Goal: Navigation & Orientation: Understand site structure

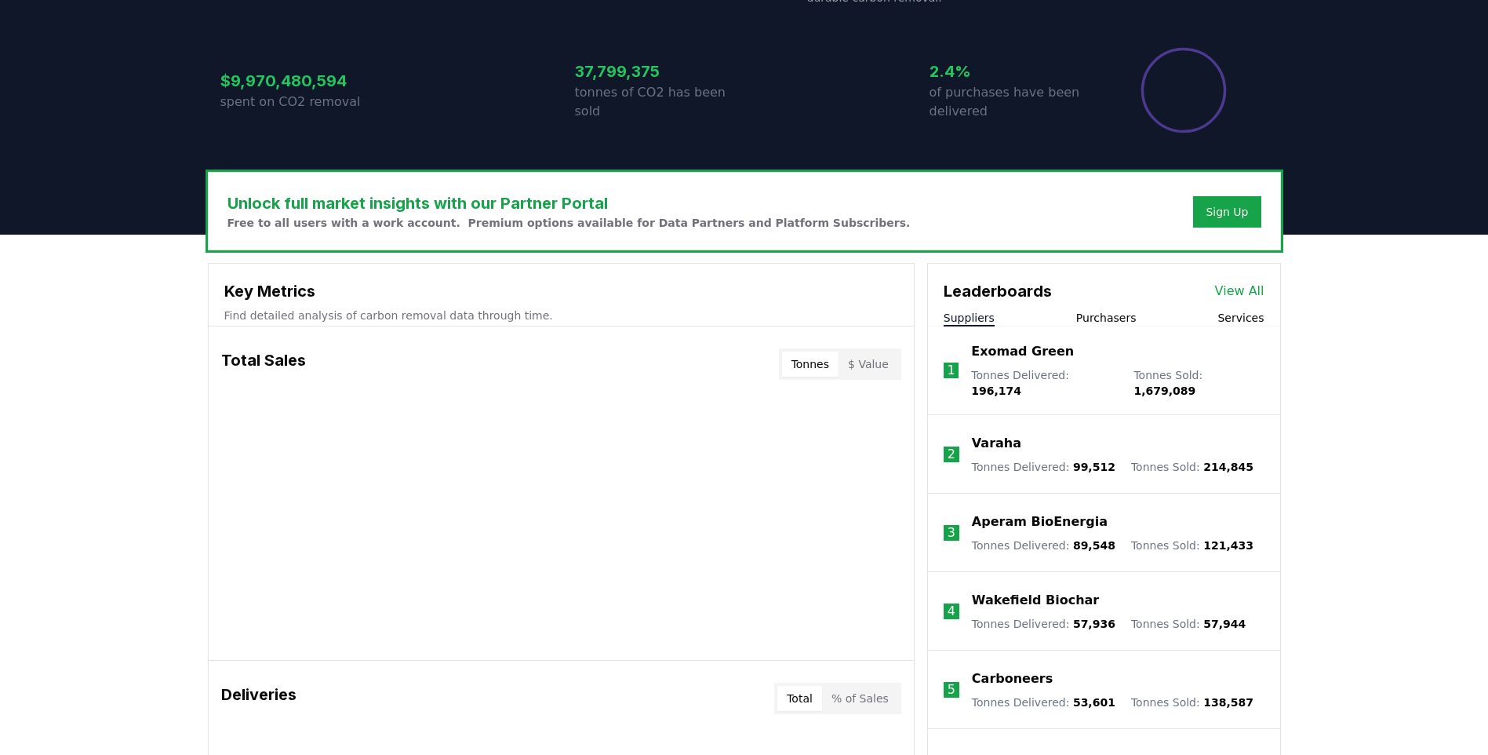
scroll to position [314, 0]
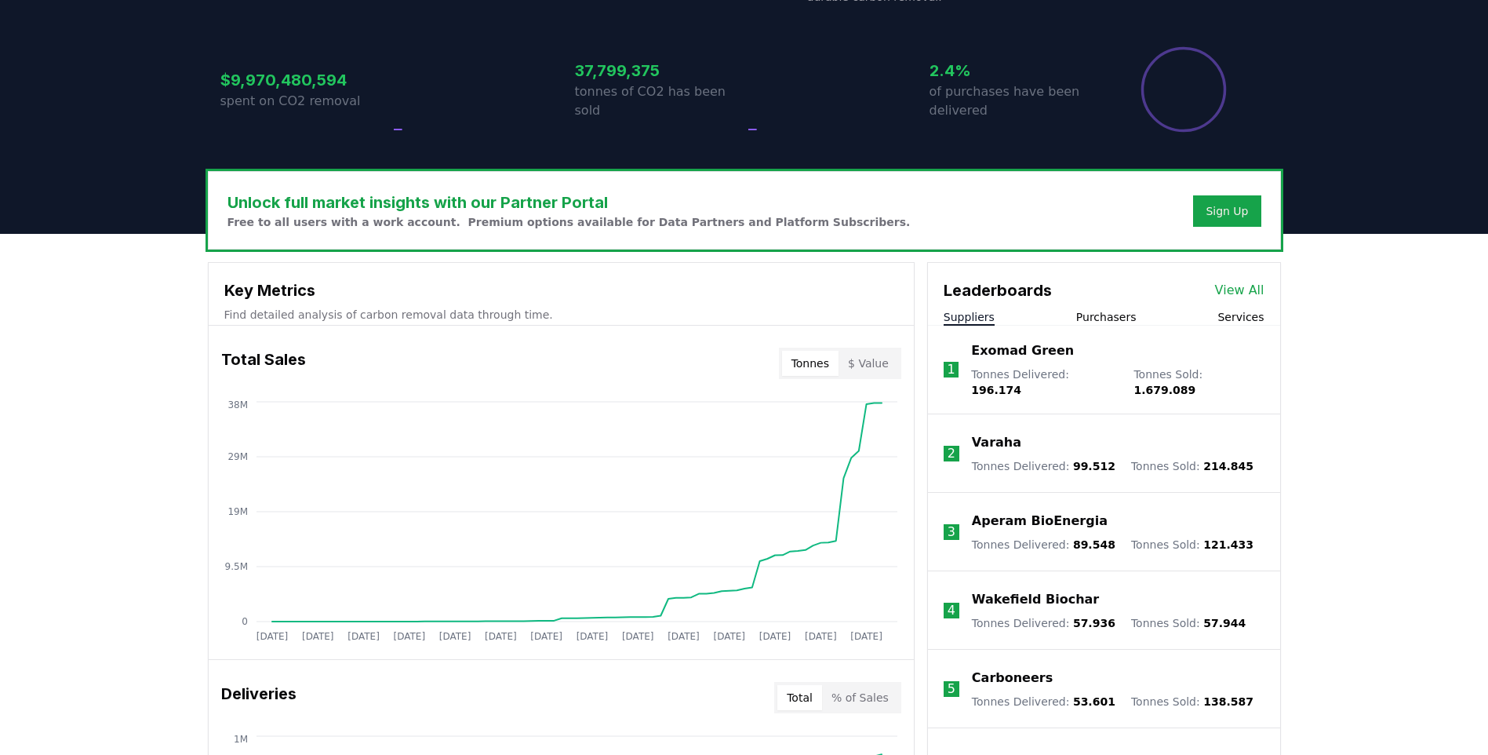
click at [1109, 315] on button "Purchasers" at bounding box center [1106, 317] width 60 height 16
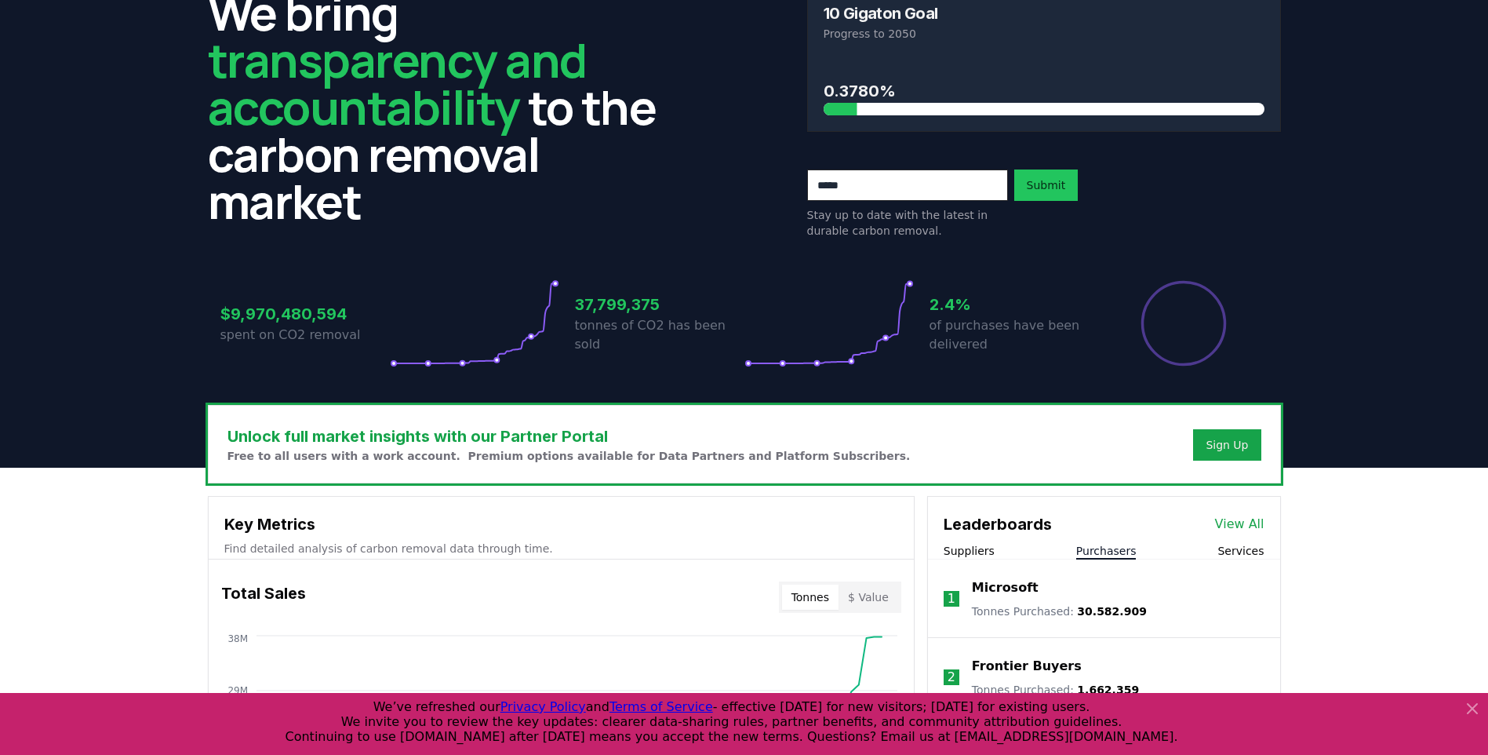
scroll to position [78, 0]
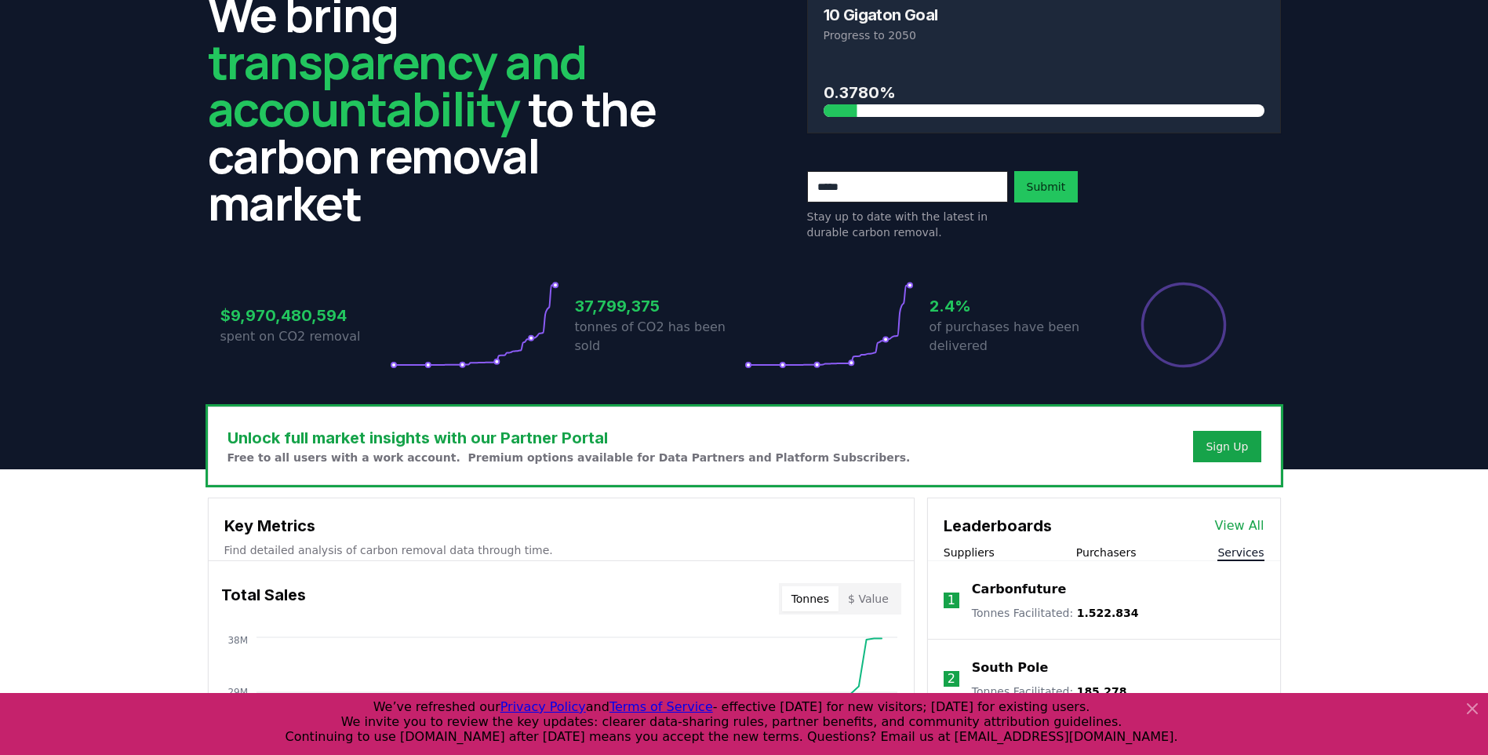
click at [1239, 551] on button "Services" at bounding box center [1240, 552] width 46 height 16
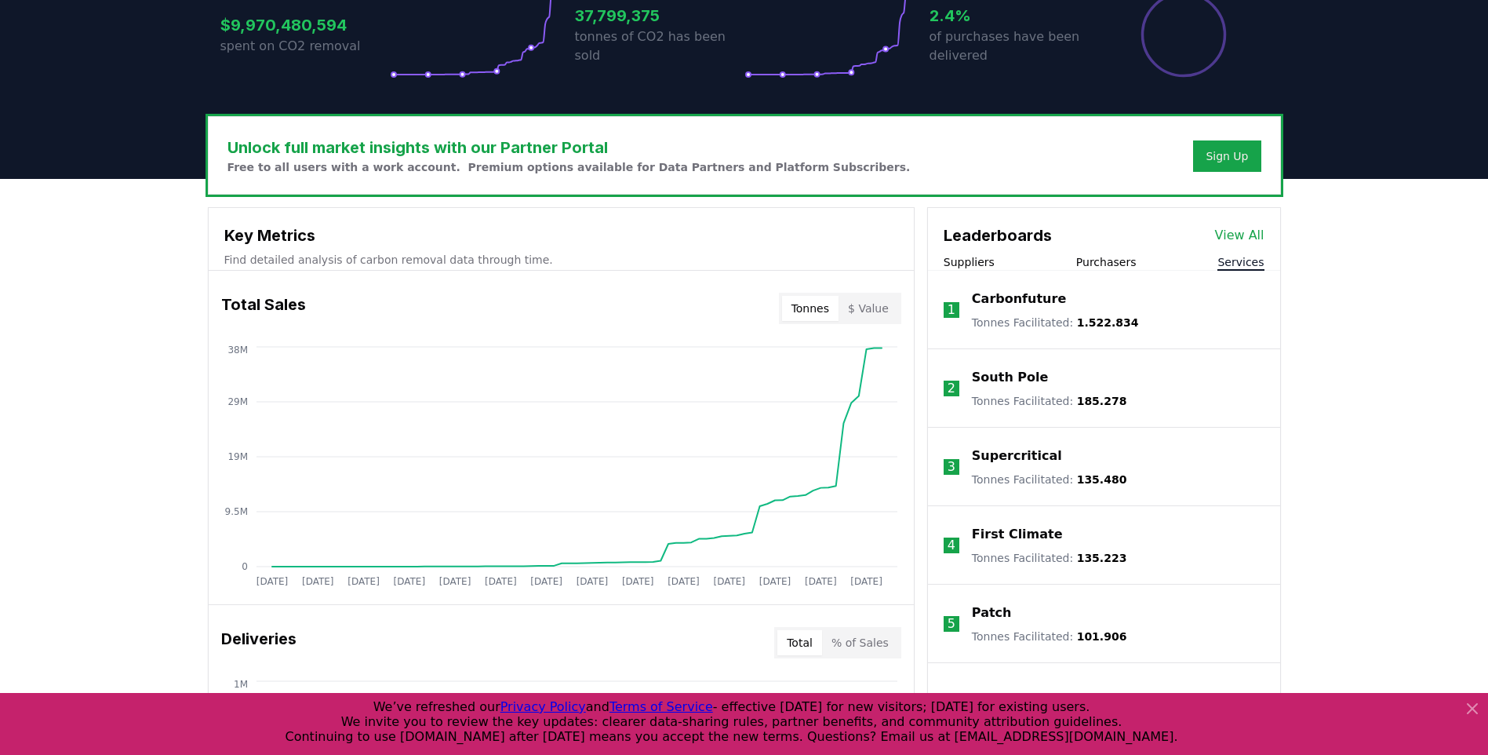
scroll to position [392, 0]
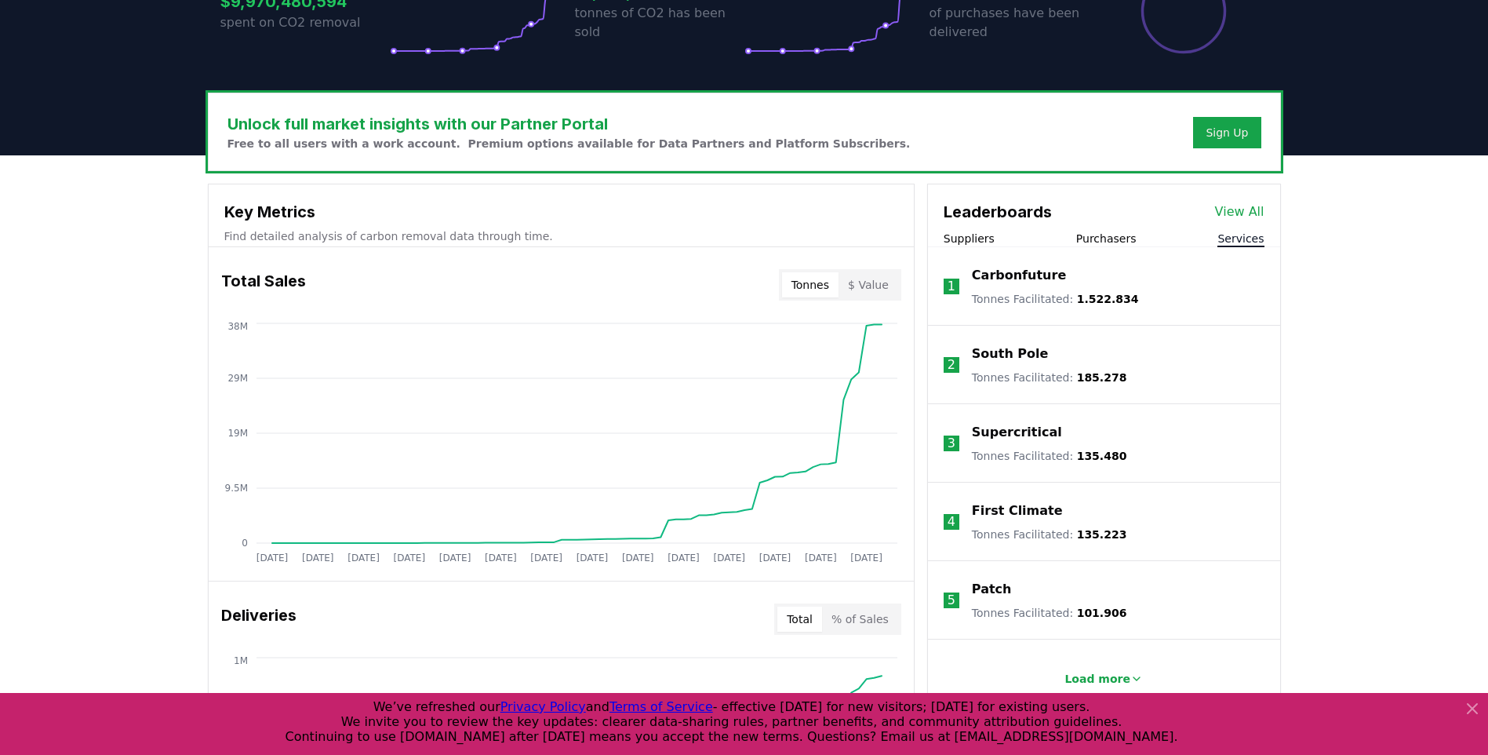
click at [1117, 238] on button "Purchasers" at bounding box center [1106, 239] width 60 height 16
click at [1231, 238] on button "Services" at bounding box center [1240, 239] width 46 height 16
click at [975, 234] on button "Suppliers" at bounding box center [969, 239] width 51 height 16
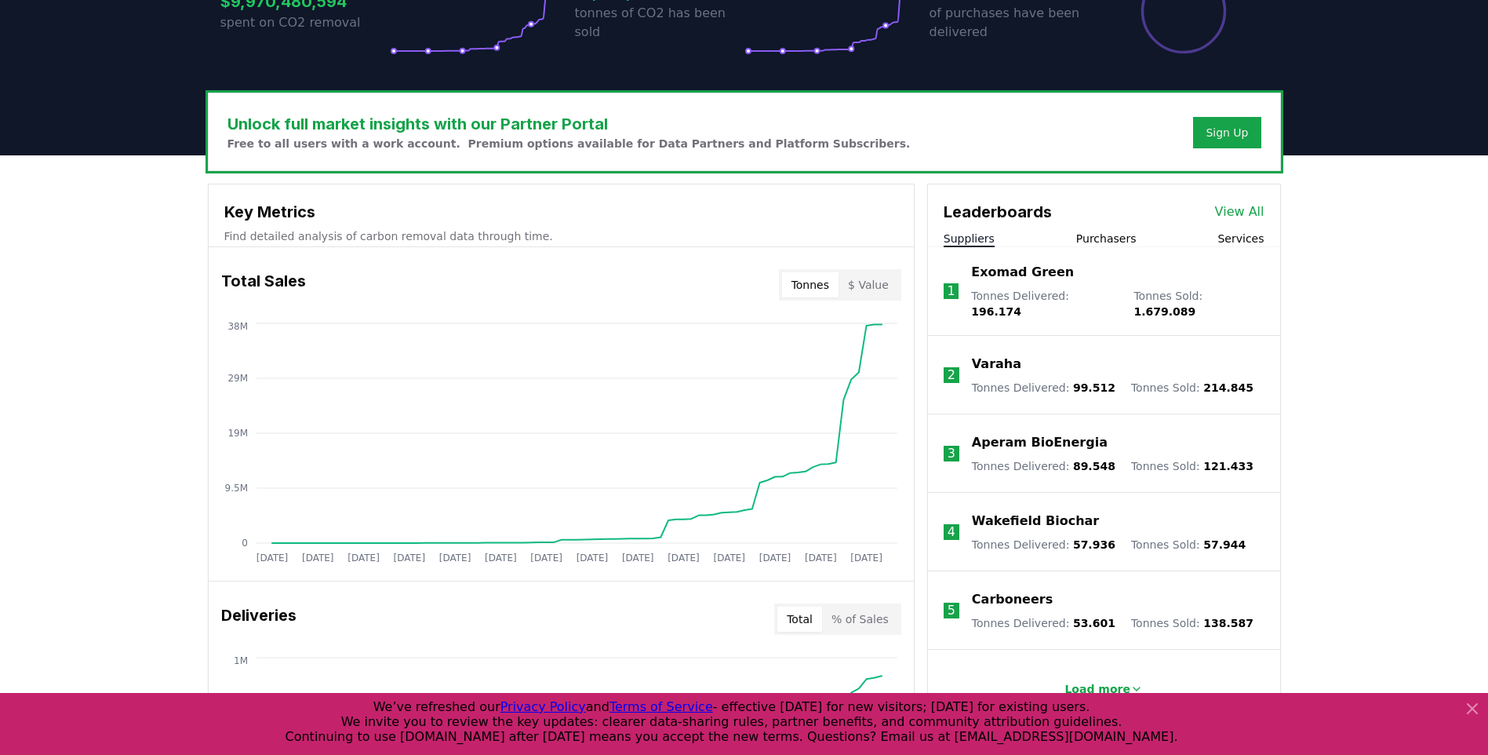
click at [1127, 238] on button "Purchasers" at bounding box center [1106, 239] width 60 height 16
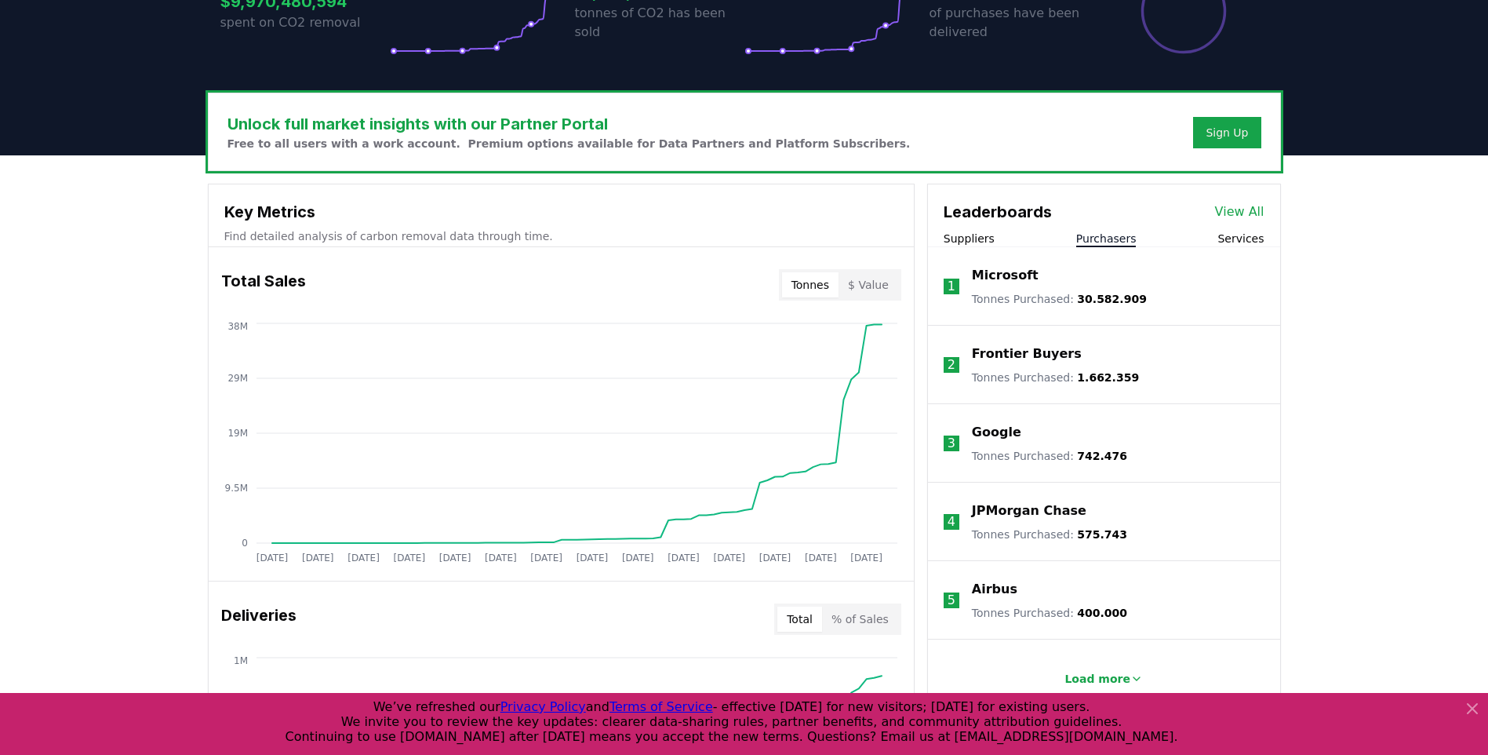
click at [1265, 238] on div "Suppliers Purchasers Services" at bounding box center [1104, 239] width 352 height 16
click at [1259, 238] on button "Services" at bounding box center [1240, 239] width 46 height 16
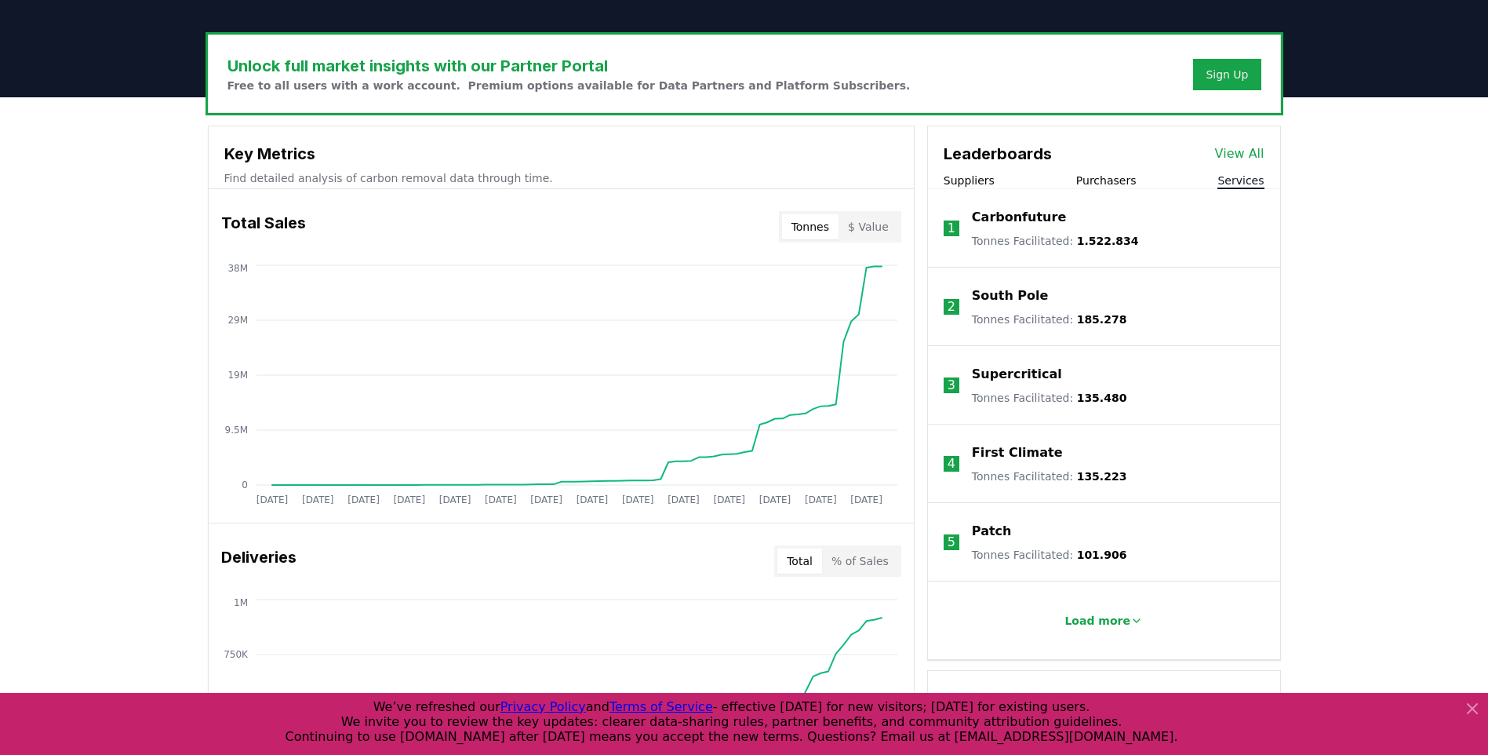
scroll to position [549, 0]
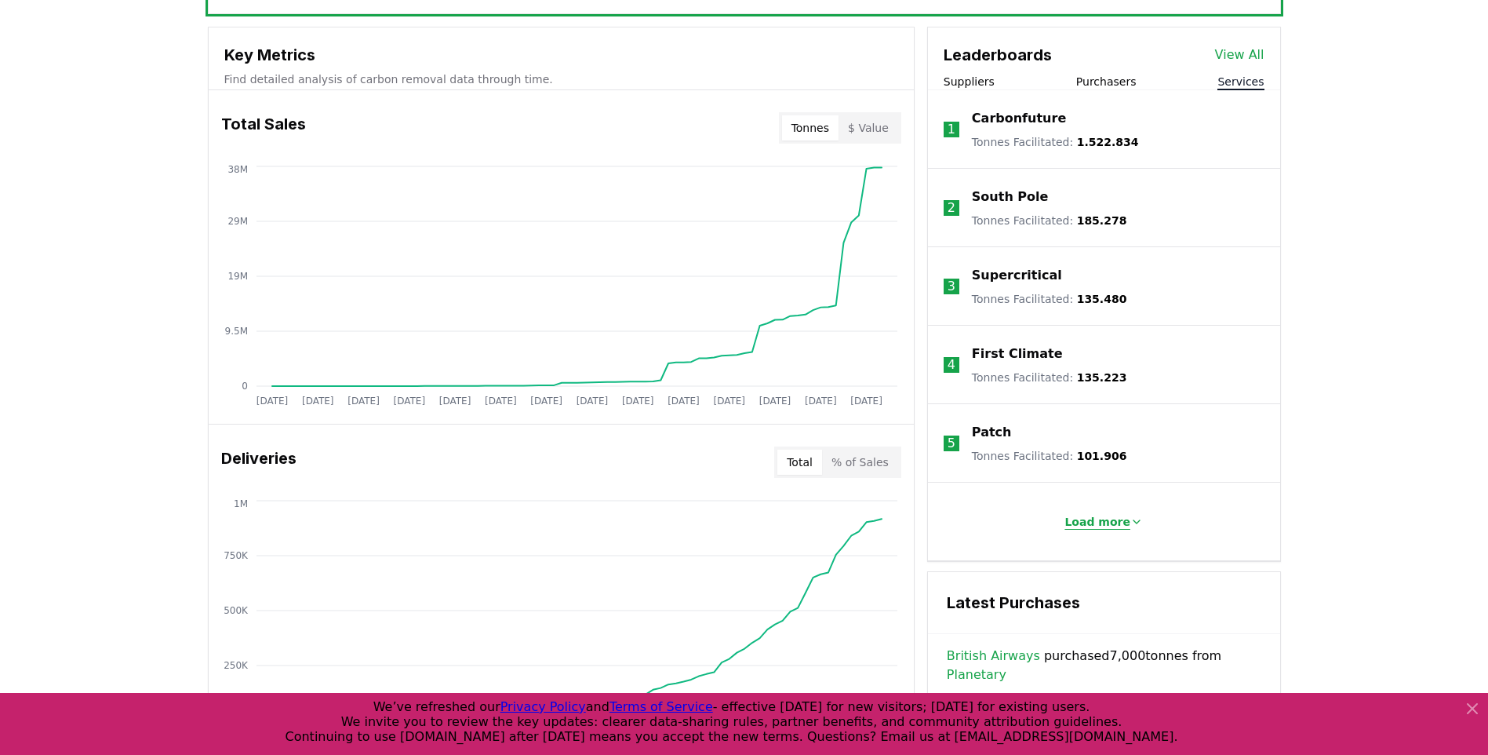
click at [1130, 518] on icon at bounding box center [1136, 521] width 13 height 13
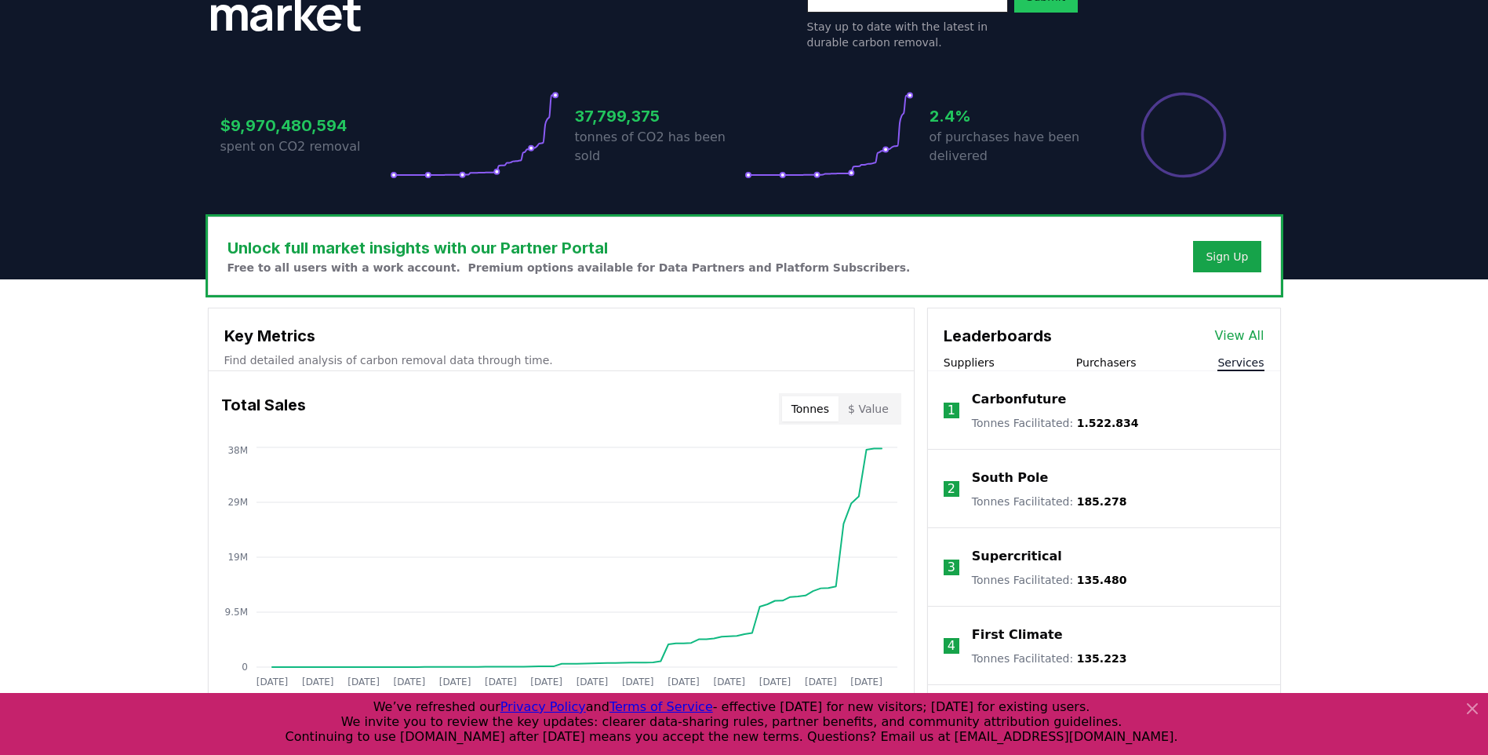
scroll to position [264, 0]
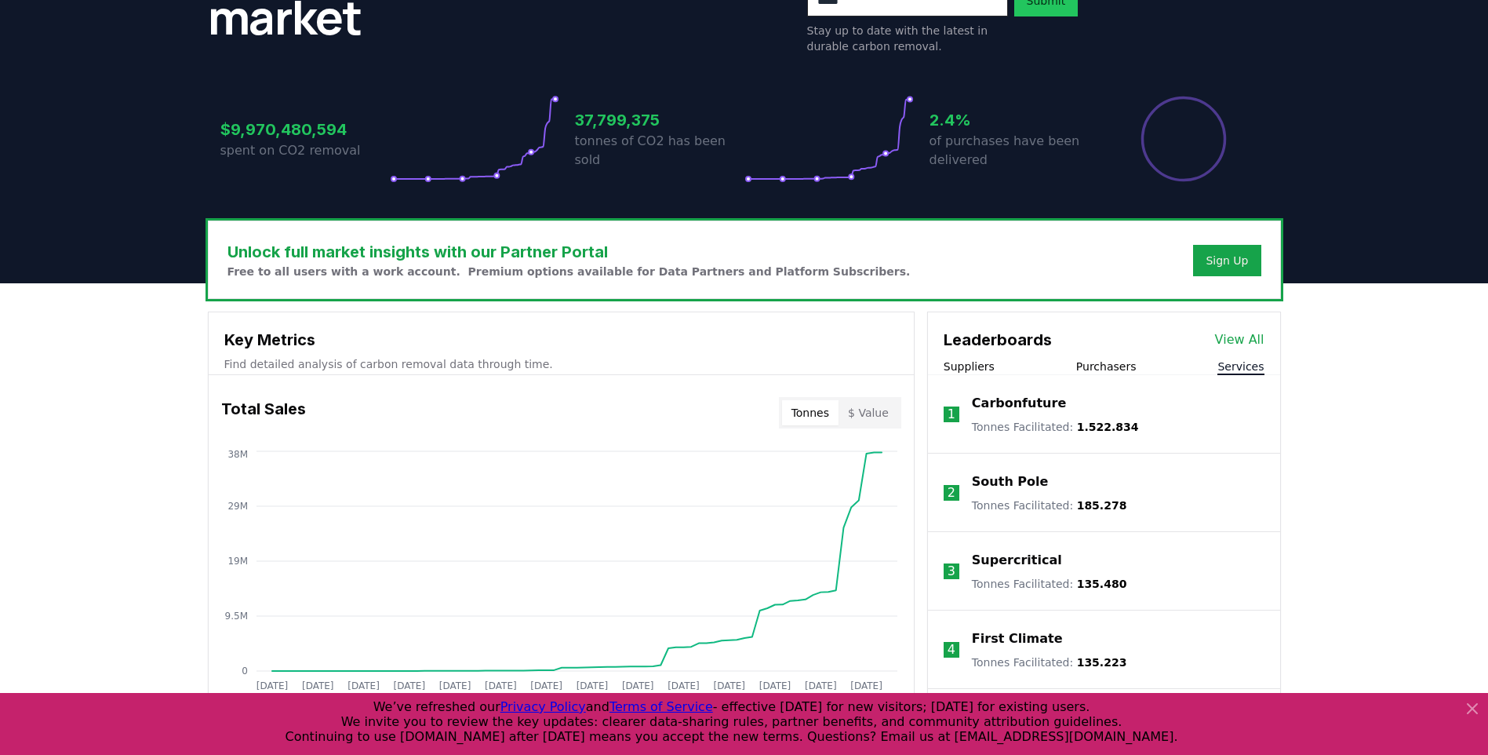
click at [1142, 371] on div "Suppliers Purchasers Services" at bounding box center [1104, 366] width 352 height 16
click at [1128, 359] on button "Purchasers" at bounding box center [1106, 366] width 60 height 16
click at [1236, 373] on button "Services" at bounding box center [1240, 366] width 46 height 16
click at [1106, 355] on div "Leaderboards View All Suppliers Purchasers Services" at bounding box center [1104, 343] width 352 height 63
click at [1096, 359] on button "Purchasers" at bounding box center [1106, 366] width 60 height 16
